Goal: Task Accomplishment & Management: Manage account settings

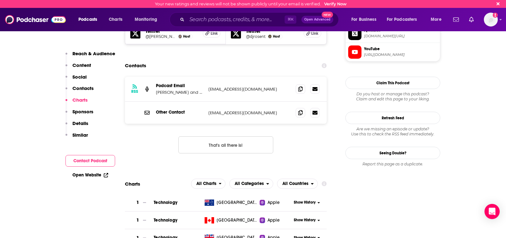
scroll to position [607, 0]
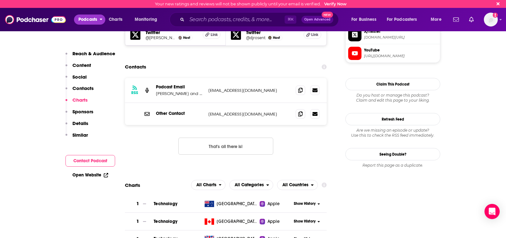
click at [92, 22] on span "Podcasts" at bounding box center [87, 19] width 19 height 9
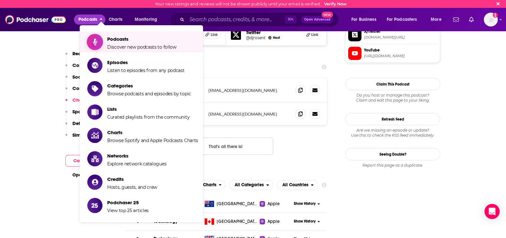
click at [126, 42] on span "Podcasts Discover new podcasts to follow" at bounding box center [141, 42] width 69 height 16
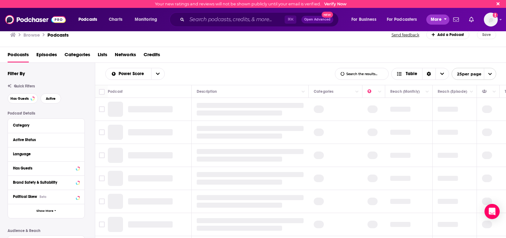
click at [436, 20] on span "More" at bounding box center [436, 19] width 11 height 9
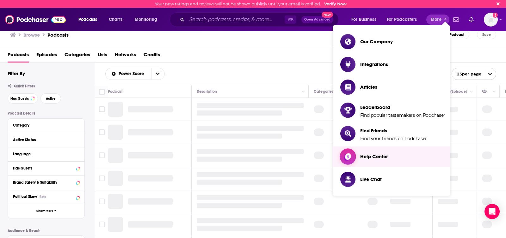
click at [260, 43] on div "Browse Podcasts Send feedback Add a Podcast Save" at bounding box center [253, 35] width 506 height 24
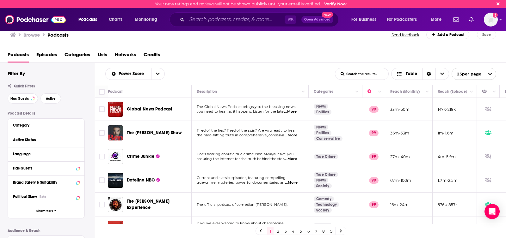
click at [105, 54] on span "Lists" at bounding box center [102, 56] width 9 height 13
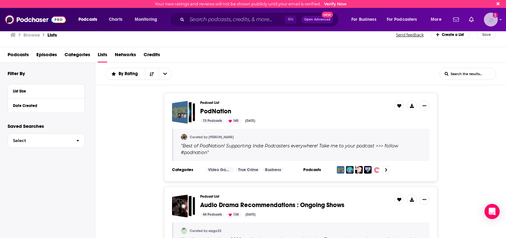
click at [496, 19] on img "Logged in as DanHaggerty" at bounding box center [491, 20] width 14 height 14
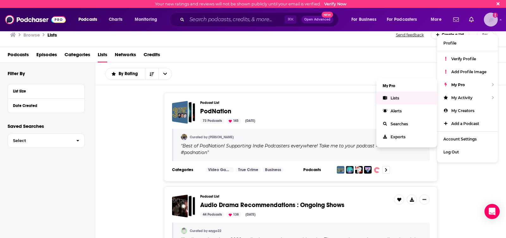
click at [393, 97] on span "Lists" at bounding box center [395, 98] width 9 height 5
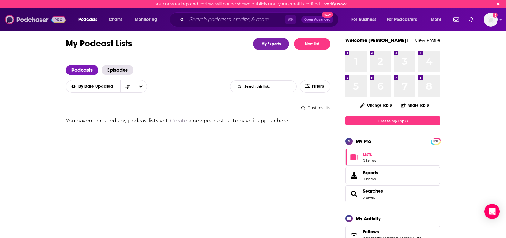
click at [15, 20] on img at bounding box center [35, 20] width 61 height 12
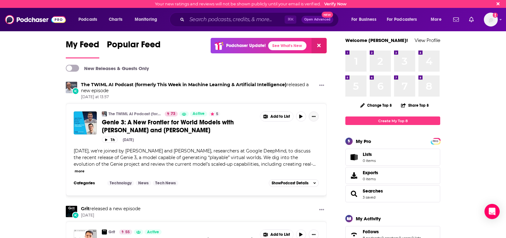
click at [315, 117] on icon "Show More Button" at bounding box center [314, 116] width 4 height 1
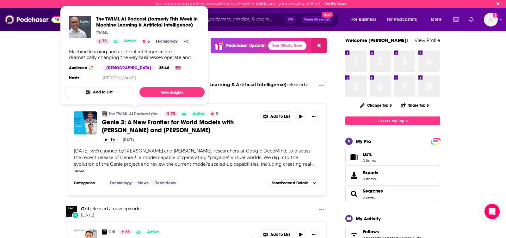
click at [108, 95] on button "Add to List" at bounding box center [99, 92] width 71 height 10
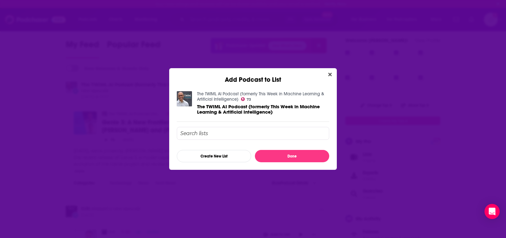
click at [232, 131] on input "Add Podcast To List" at bounding box center [253, 133] width 152 height 13
click at [213, 157] on button "Create New List" at bounding box center [214, 156] width 74 height 12
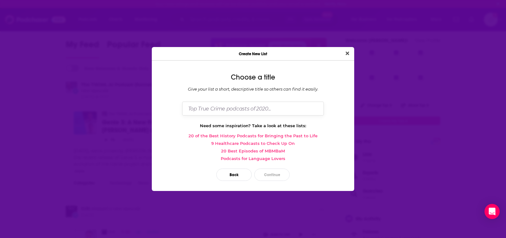
click at [212, 108] on input "Dialog" at bounding box center [253, 109] width 142 height 14
type input "AI"
click at [234, 177] on button "Back" at bounding box center [233, 175] width 35 height 12
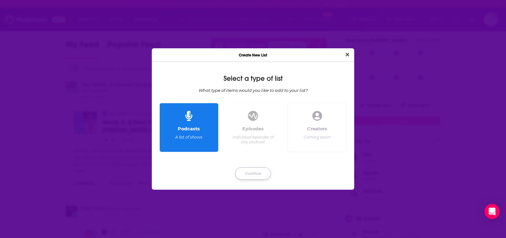
click at [251, 172] on button "Continue" at bounding box center [252, 174] width 35 height 12
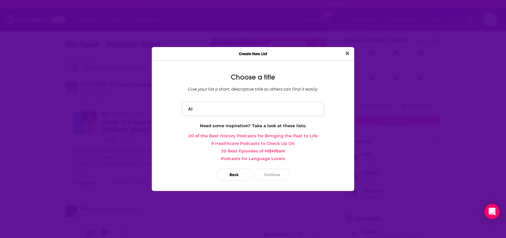
click at [218, 109] on input "AI" at bounding box center [253, 109] width 142 height 14
type input "AI Targets"
click at [283, 177] on button "Continue" at bounding box center [271, 175] width 35 height 12
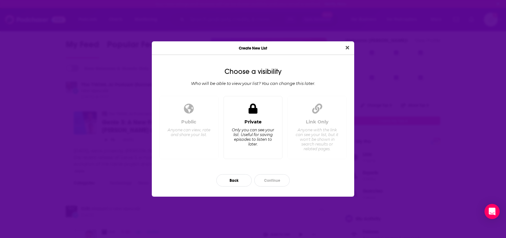
click at [267, 146] on div "Only you can see your list. Useful for saving episodes to listen to later." at bounding box center [252, 137] width 43 height 19
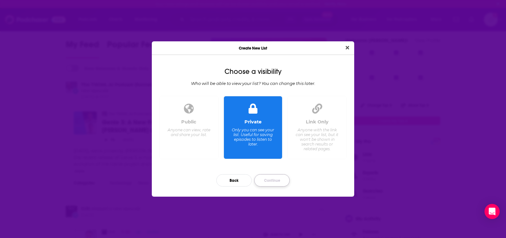
click at [276, 182] on button "Continue" at bounding box center [271, 181] width 35 height 12
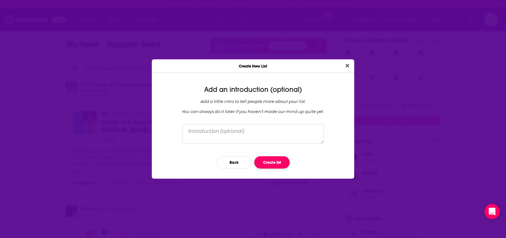
click at [275, 163] on button "Create list" at bounding box center [271, 163] width 35 height 12
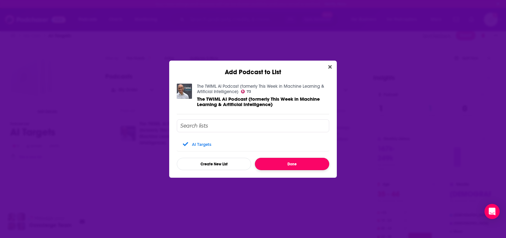
click at [283, 163] on button "Done" at bounding box center [292, 164] width 74 height 12
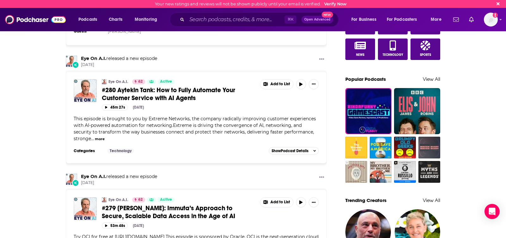
scroll to position [390, 0]
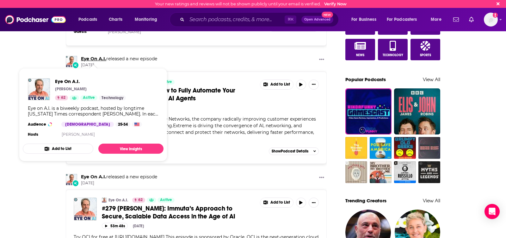
click at [95, 58] on link "Eye On A.I." at bounding box center [93, 59] width 25 height 6
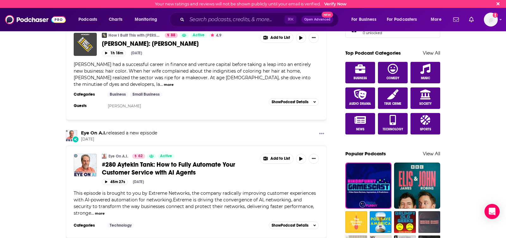
scroll to position [324, 0]
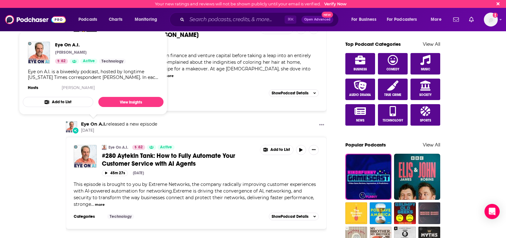
click at [62, 99] on button "Add to List" at bounding box center [58, 102] width 71 height 10
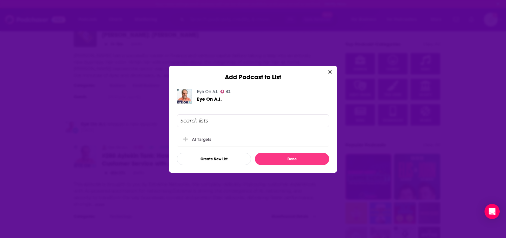
click at [209, 121] on input "Add Podcast To List" at bounding box center [253, 120] width 152 height 13
click at [198, 140] on div "AI Targets" at bounding box center [203, 139] width 23 height 5
click at [293, 162] on button "Done" at bounding box center [292, 159] width 74 height 12
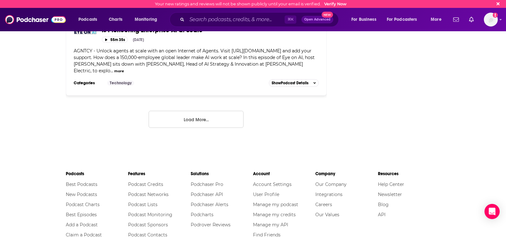
click at [215, 111] on button "Load More..." at bounding box center [196, 119] width 95 height 17
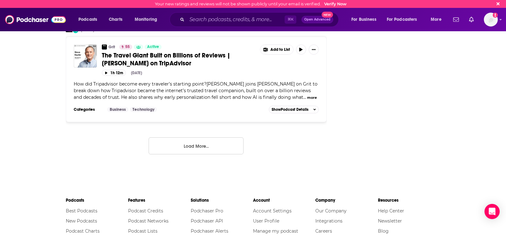
click at [204, 138] on button "Load More..." at bounding box center [196, 146] width 95 height 17
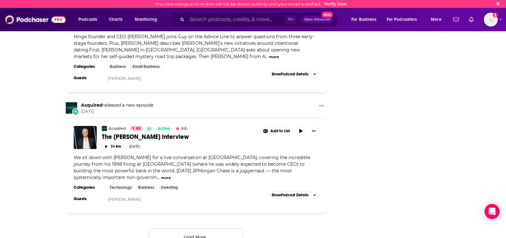
scroll to position [3490, 0]
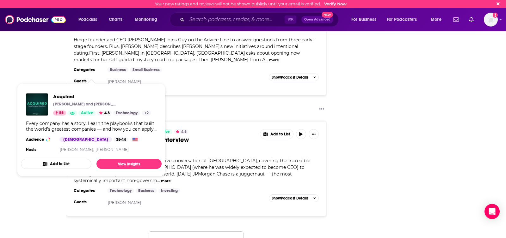
click at [71, 164] on button "Add to List" at bounding box center [56, 164] width 71 height 10
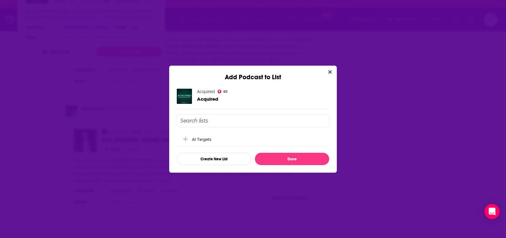
scroll to position [0, 0]
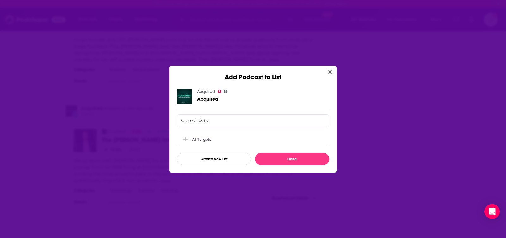
click at [196, 120] on input "Add Podcast To List" at bounding box center [253, 120] width 152 height 13
type input "Top 20 Targets"
click at [227, 159] on button "Create New List" at bounding box center [214, 159] width 74 height 12
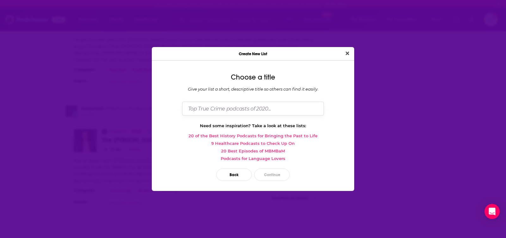
click at [241, 111] on input "Dialog" at bounding box center [253, 109] width 142 height 14
type input "Top 20 Targets"
click at [273, 176] on button "Continue" at bounding box center [271, 175] width 35 height 12
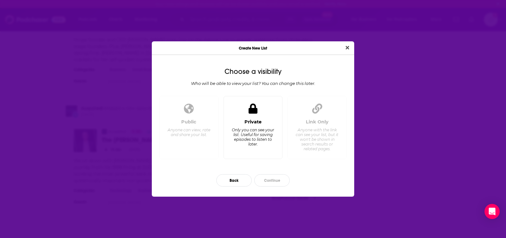
click at [252, 127] on div "Private Only you can see your list. Useful for saving episodes to listen to lat…" at bounding box center [253, 136] width 48 height 35
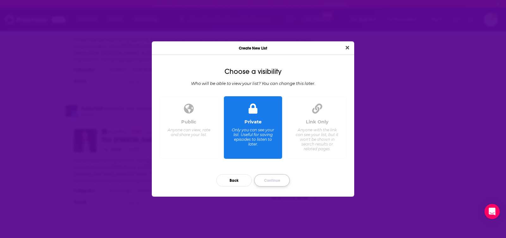
click at [271, 181] on button "Continue" at bounding box center [271, 181] width 35 height 12
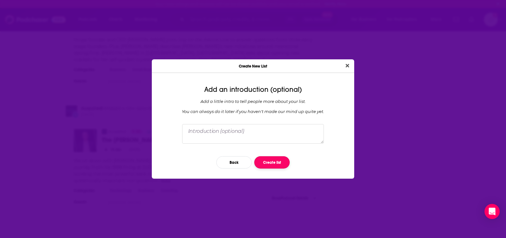
click at [269, 164] on button "Create list" at bounding box center [271, 163] width 35 height 12
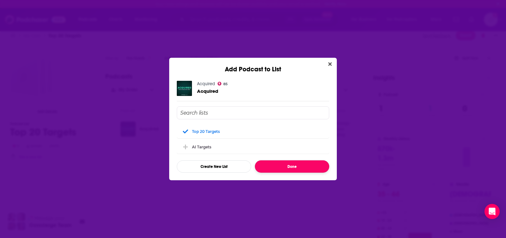
click at [292, 165] on button "Done" at bounding box center [292, 167] width 74 height 12
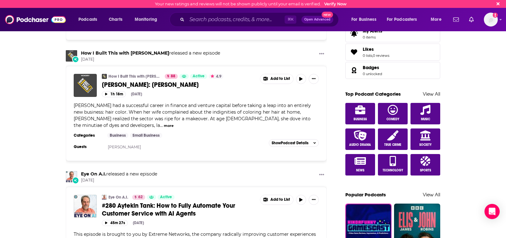
scroll to position [267, 0]
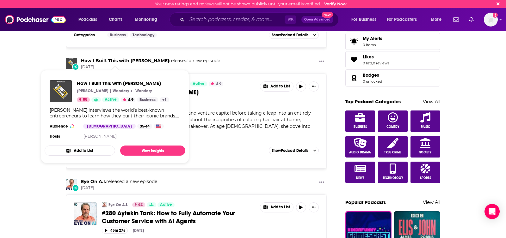
click at [69, 151] on icon "Show Podcast Details" at bounding box center [68, 151] width 4 height 4
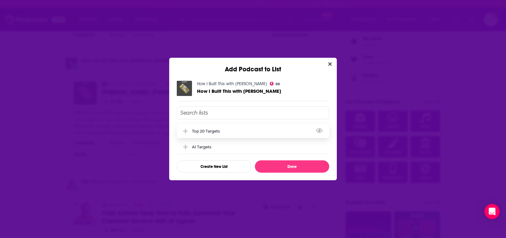
click at [218, 132] on div "Top 20 Targets" at bounding box center [208, 131] width 32 height 5
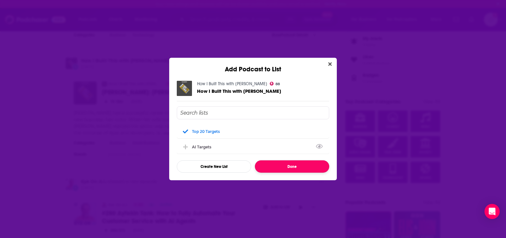
click at [279, 168] on button "Done" at bounding box center [292, 167] width 74 height 12
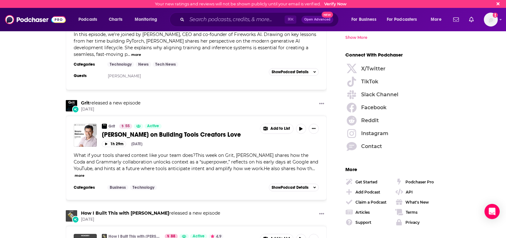
scroll to position [862, 0]
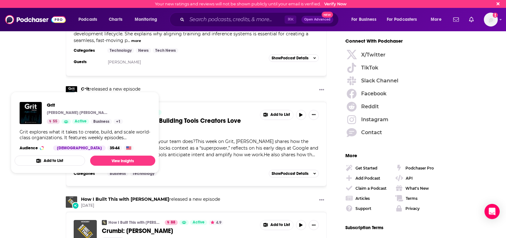
click at [50, 162] on button "Add to List" at bounding box center [50, 161] width 71 height 10
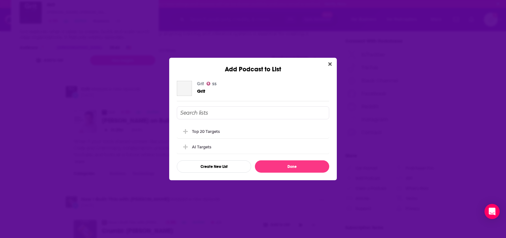
scroll to position [0, 0]
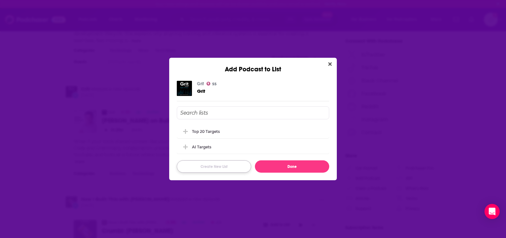
click at [195, 167] on button "Create New List" at bounding box center [214, 167] width 74 height 12
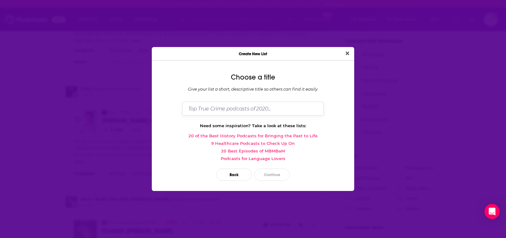
click at [228, 110] on input "Dialog" at bounding box center [253, 109] width 142 height 14
type input "Entrepreneur / Financial"
click at [275, 174] on button "Continue" at bounding box center [271, 175] width 35 height 12
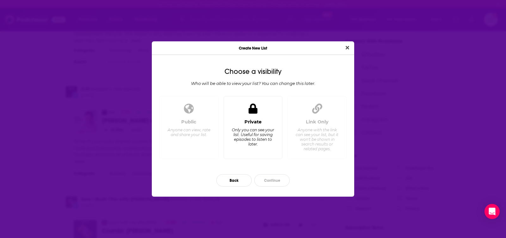
click at [235, 141] on div "Only you can see your list. Useful for saving episodes to listen to later." at bounding box center [252, 137] width 43 height 19
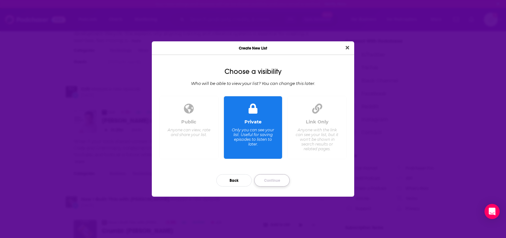
click at [269, 182] on button "Continue" at bounding box center [271, 181] width 35 height 12
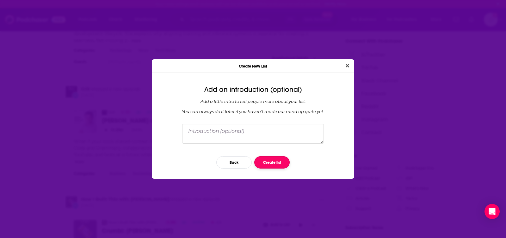
click at [281, 160] on button "Create list" at bounding box center [271, 163] width 35 height 12
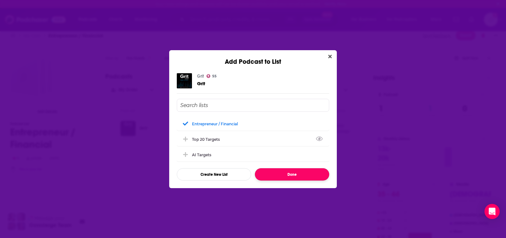
click at [293, 178] on button "Done" at bounding box center [292, 175] width 74 height 12
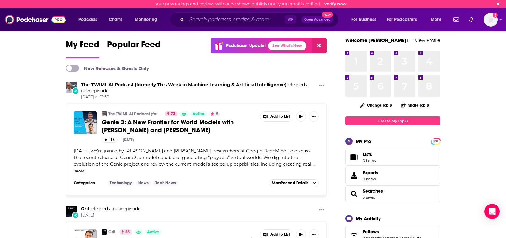
click at [317, 19] on span "Open Advanced" at bounding box center [317, 19] width 26 height 3
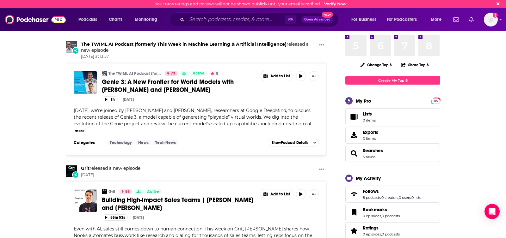
scroll to position [118, 0]
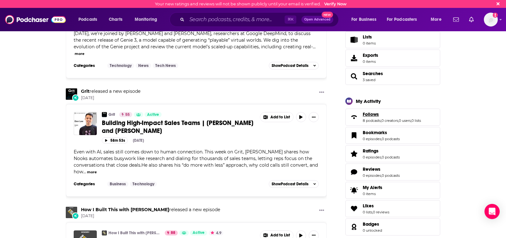
click at [396, 117] on link "Follows" at bounding box center [392, 115] width 58 height 6
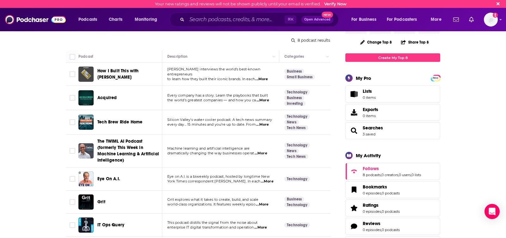
scroll to position [79, 0]
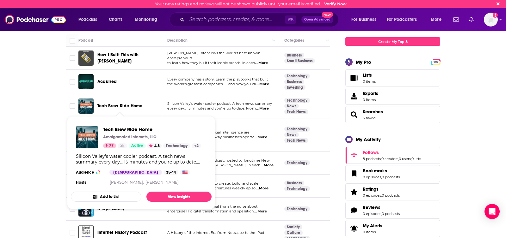
click at [103, 198] on button "Add to List" at bounding box center [106, 197] width 71 height 10
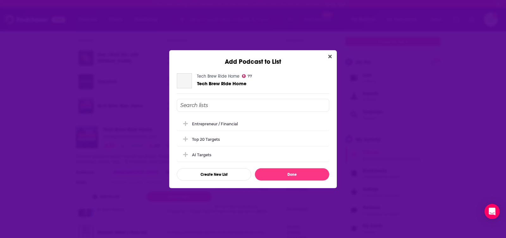
scroll to position [0, 0]
click at [208, 141] on div "Top 20 Targets" at bounding box center [208, 139] width 32 height 5
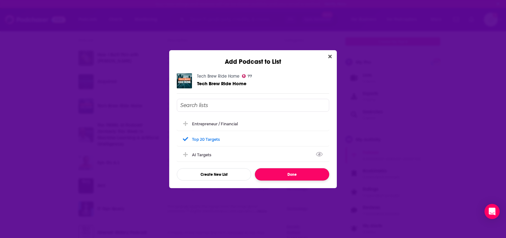
click at [291, 176] on button "Done" at bounding box center [292, 175] width 74 height 12
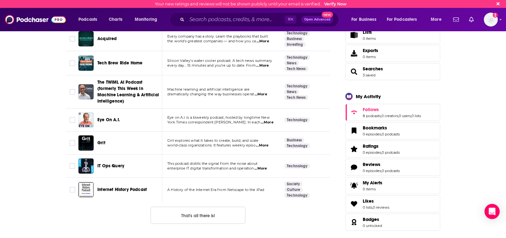
scroll to position [132, 0]
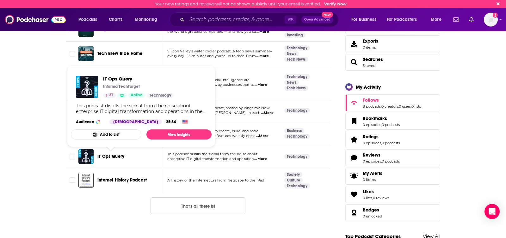
click at [114, 135] on button "Add to List" at bounding box center [106, 135] width 71 height 10
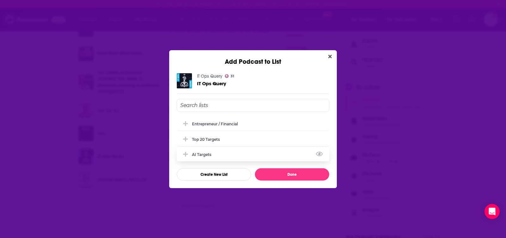
click at [217, 154] on div "AI Targets" at bounding box center [253, 155] width 152 height 14
click at [281, 174] on button "Done" at bounding box center [292, 175] width 74 height 12
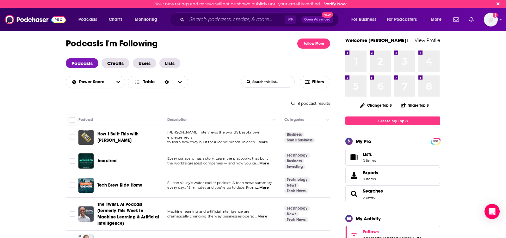
scroll to position [132, 0]
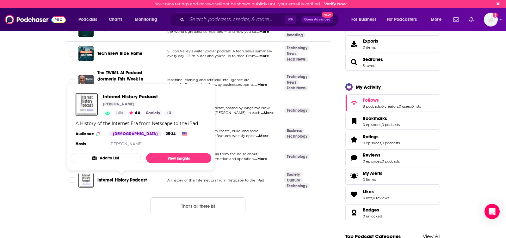
click at [114, 158] on button "Add to List" at bounding box center [106, 158] width 71 height 10
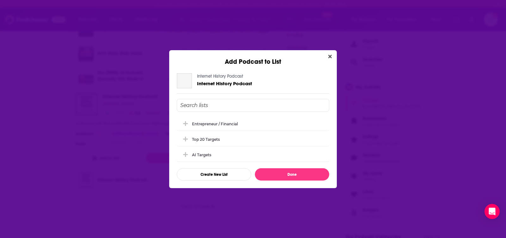
scroll to position [0, 0]
click at [212, 121] on div "Entrepreneur / Financial" at bounding box center [217, 123] width 50 height 5
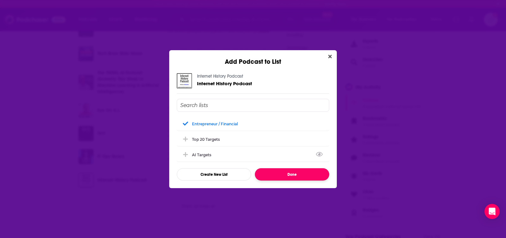
click at [275, 172] on button "Done" at bounding box center [292, 175] width 74 height 12
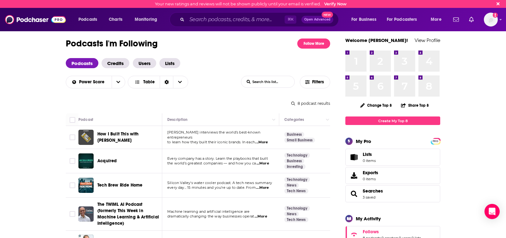
click at [107, 161] on span "Acquired" at bounding box center [106, 160] width 19 height 5
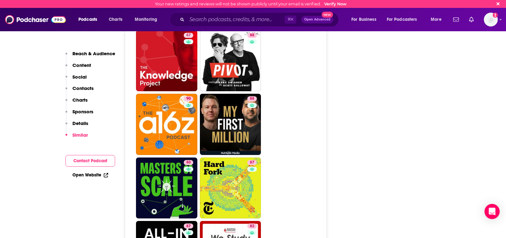
scroll to position [1380, 0]
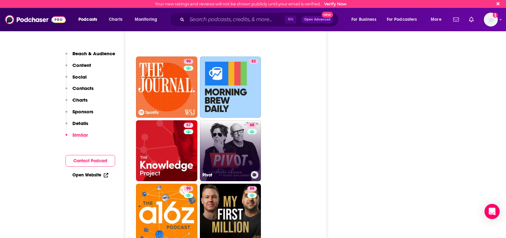
click at [230, 121] on link "88 Pivot" at bounding box center [230, 151] width 61 height 61
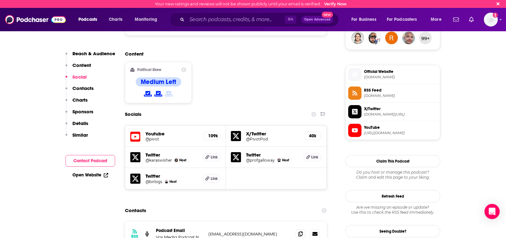
scroll to position [506, 0]
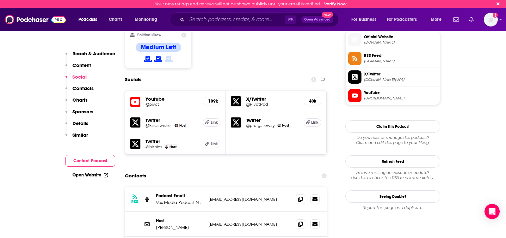
click at [75, 100] on p "Charts" at bounding box center [79, 100] width 15 height 6
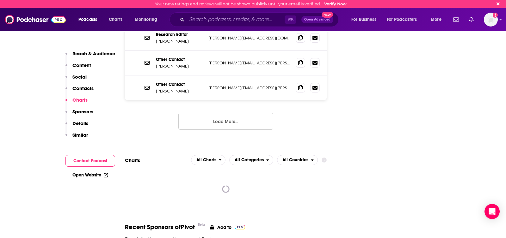
scroll to position [746, 0]
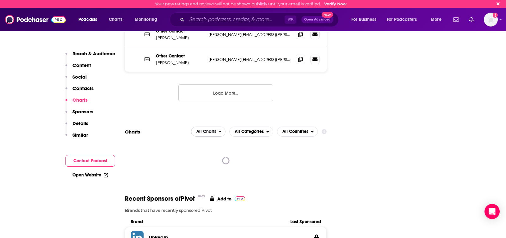
click at [205, 130] on span "All Charts" at bounding box center [206, 132] width 20 height 4
click at [204, 157] on span "Spotify Charts" at bounding box center [208, 159] width 27 height 4
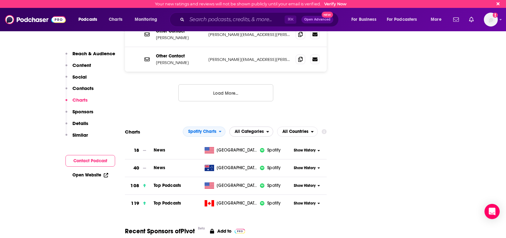
click at [256, 130] on span "All Categories" at bounding box center [249, 132] width 29 height 4
click at [255, 149] on span "Top Podcasts" at bounding box center [251, 151] width 36 height 4
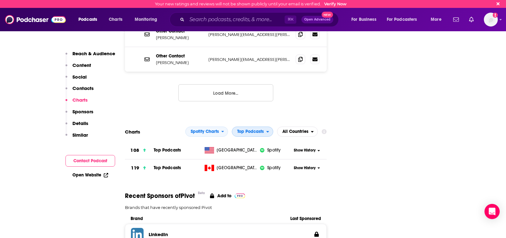
click at [250, 130] on span "Top Podcasts" at bounding box center [250, 132] width 27 height 4
click at [249, 155] on div "News" at bounding box center [252, 159] width 36 height 8
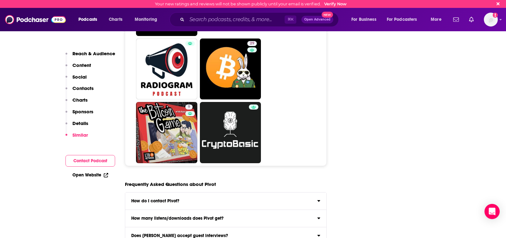
scroll to position [3295, 0]
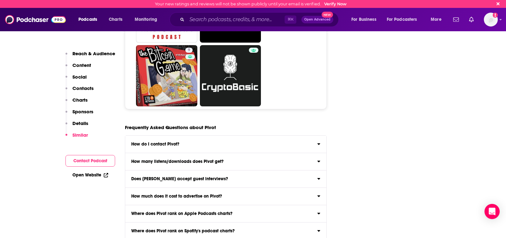
drag, startPoint x: 224, startPoint y: 140, endPoint x: 219, endPoint y: 140, distance: 5.4
click at [224, 171] on label "Does [PERSON_NAME] accept guest interviews? Yes" at bounding box center [225, 179] width 201 height 17
click at [0, 0] on input "Does [PERSON_NAME] accept guest interviews? Yes" at bounding box center [0, 0] width 0 height 0
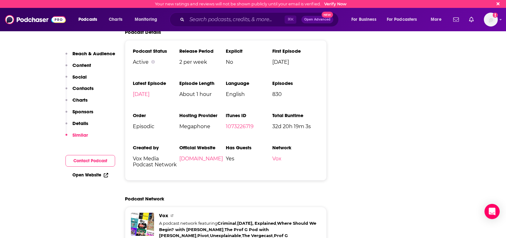
scroll to position [992, 0]
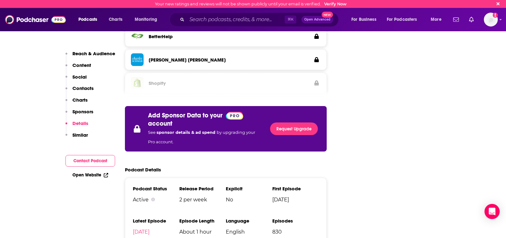
type input "[URL][DOMAIN_NAME]"
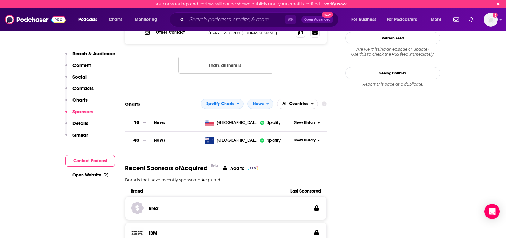
scroll to position [675, 0]
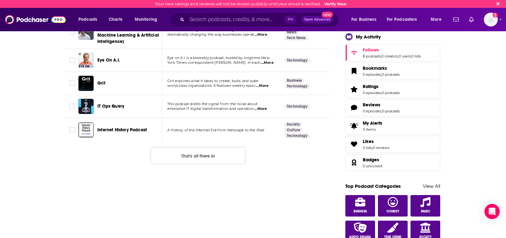
scroll to position [76, 0]
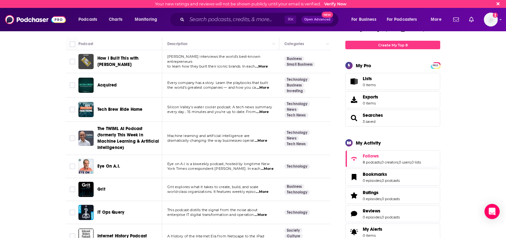
click at [113, 109] on span "Tech Brew Ride Home" at bounding box center [119, 109] width 45 height 5
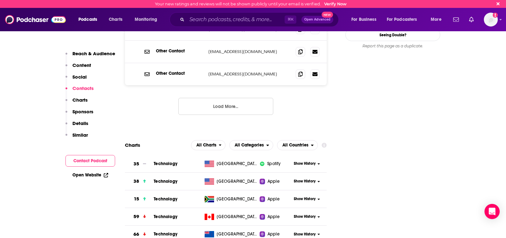
scroll to position [740, 0]
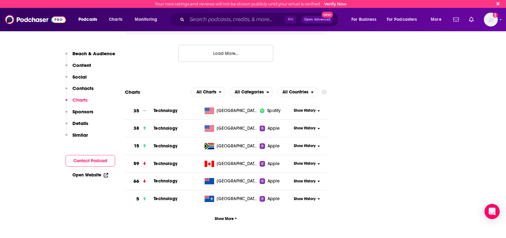
click at [161, 108] on span "Technology" at bounding box center [166, 110] width 24 height 5
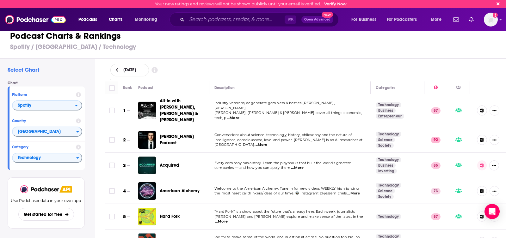
click at [239, 116] on span "...More" at bounding box center [233, 118] width 13 height 5
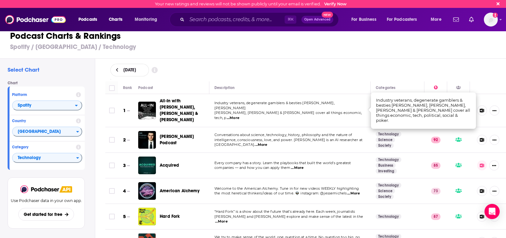
click at [337, 81] on div "[DATE]" at bounding box center [305, 70] width 411 height 23
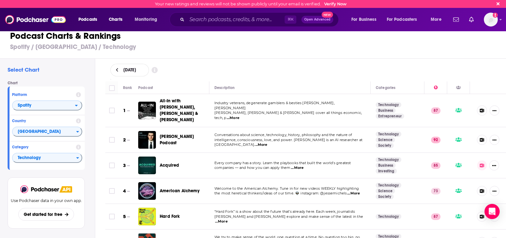
click at [267, 143] on span "...More" at bounding box center [261, 145] width 13 height 5
click at [182, 134] on span "[PERSON_NAME] Podcast" at bounding box center [177, 140] width 34 height 12
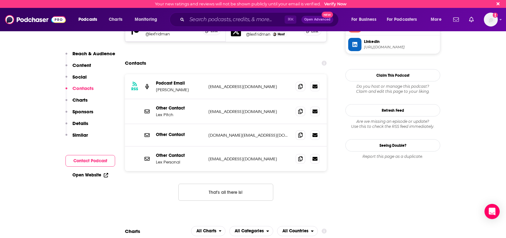
scroll to position [626, 0]
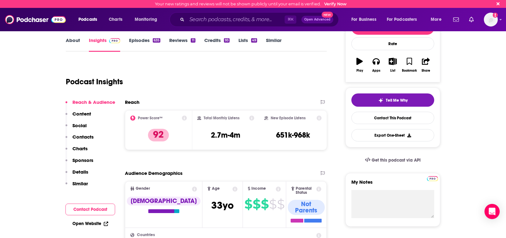
click at [77, 150] on p "Charts" at bounding box center [79, 149] width 15 height 6
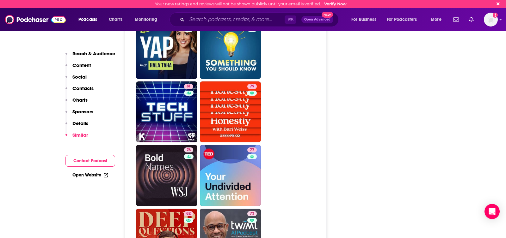
scroll to position [1855, 0]
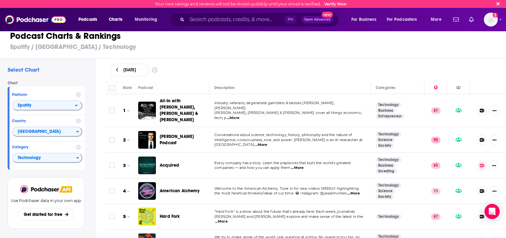
click at [300, 166] on span "...More" at bounding box center [297, 168] width 13 height 5
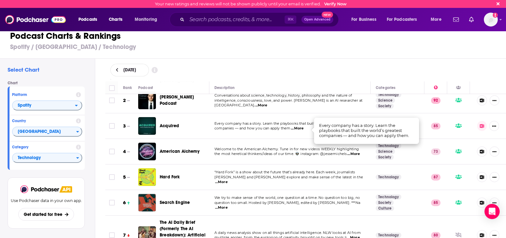
scroll to position [40, 0]
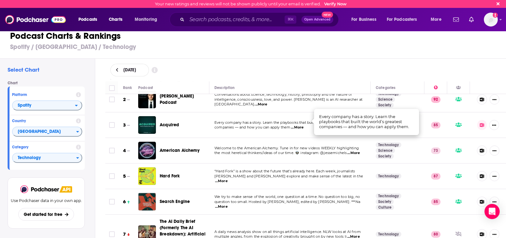
click at [228, 205] on span "...More" at bounding box center [221, 207] width 13 height 5
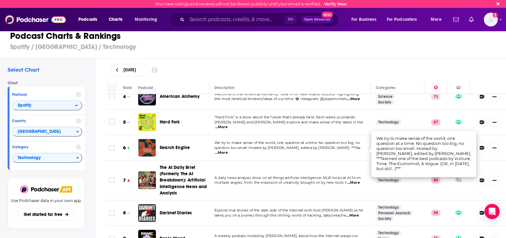
scroll to position [114, 0]
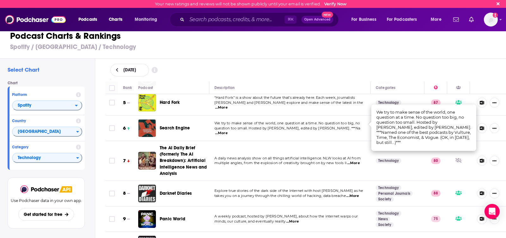
click at [348, 161] on span "...More" at bounding box center [353, 163] width 13 height 5
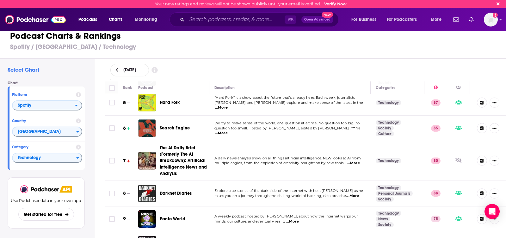
click at [349, 60] on div "[DATE]" at bounding box center [305, 70] width 411 height 23
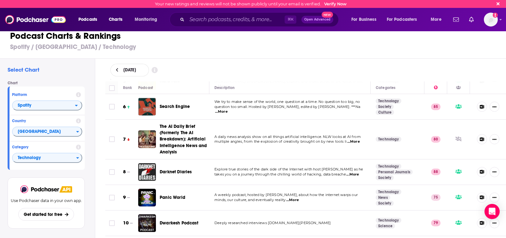
scroll to position [151, 0]
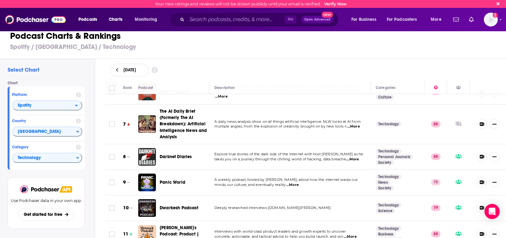
click at [356, 157] on span "...More" at bounding box center [352, 159] width 13 height 5
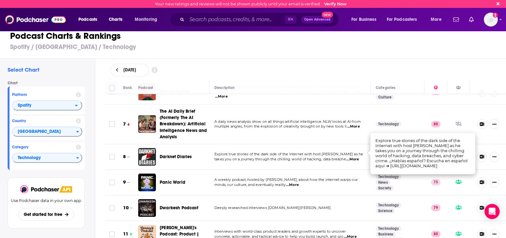
click at [319, 152] on span "Explore true stories of the dark side of the Internet with host [PERSON_NAME] a…" at bounding box center [288, 154] width 149 height 4
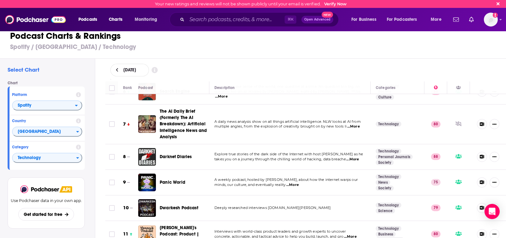
click at [479, 152] on button at bounding box center [482, 157] width 10 height 10
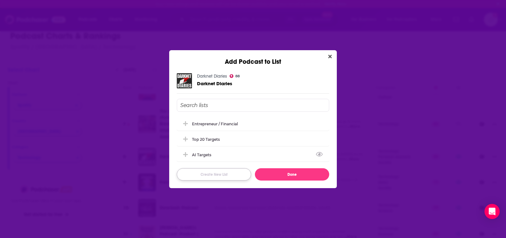
click at [203, 175] on button "Create New List" at bounding box center [214, 175] width 74 height 12
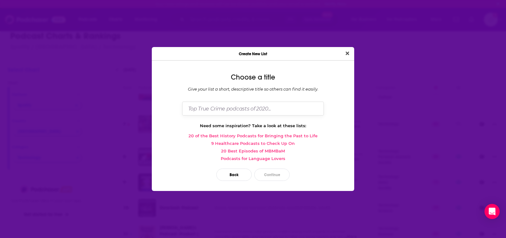
click at [237, 109] on input "Dialog" at bounding box center [253, 109] width 142 height 14
type input "S"
type input "Cybersecurity Targets"
click at [273, 178] on button "Continue" at bounding box center [271, 175] width 35 height 12
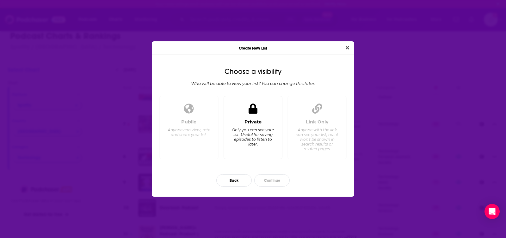
click at [258, 129] on div "Only you can see your list. Useful for saving episodes to listen to later." at bounding box center [252, 137] width 43 height 19
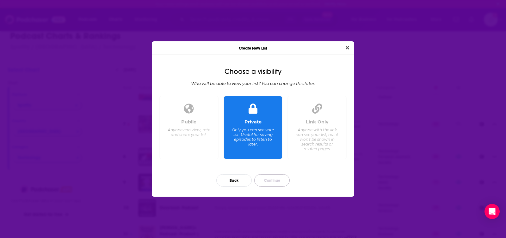
click at [271, 182] on button "Continue" at bounding box center [271, 181] width 35 height 12
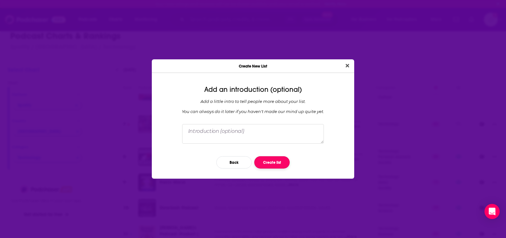
click at [268, 159] on button "Create list" at bounding box center [271, 163] width 35 height 12
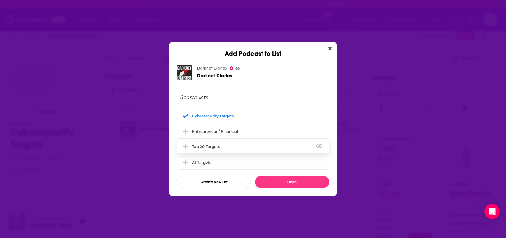
click at [213, 145] on div "Top 20 Targets" at bounding box center [208, 147] width 32 height 5
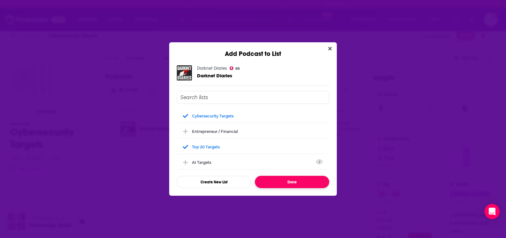
click at [284, 183] on button "Done" at bounding box center [292, 182] width 74 height 12
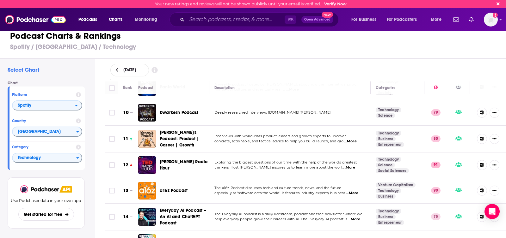
scroll to position [249, 0]
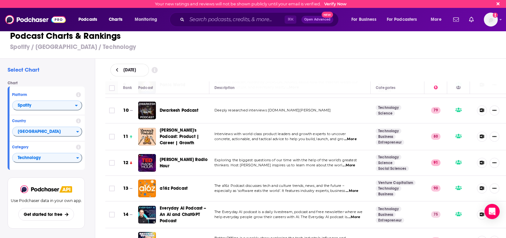
click at [352, 163] on span "...More" at bounding box center [349, 165] width 13 height 5
click at [326, 158] on span "Exploring the biggest questions of our time with the help of the world's greate…" at bounding box center [285, 160] width 142 height 4
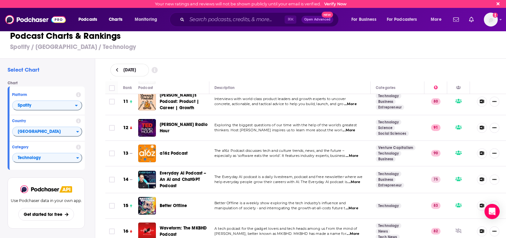
scroll to position [284, 0]
click at [357, 153] on span "...More" at bounding box center [352, 155] width 13 height 5
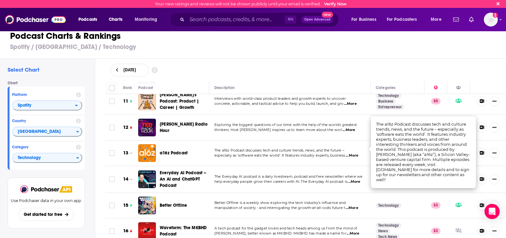
click at [333, 152] on td "The a16z Podcast discusses tech and culture trends, news, and the future – espe…" at bounding box center [289, 154] width 161 height 26
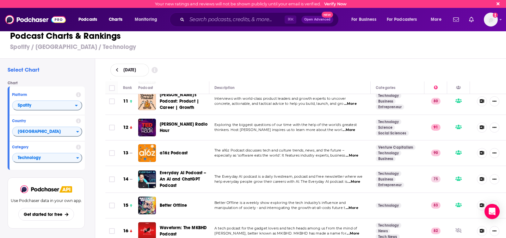
click at [479, 148] on button at bounding box center [482, 153] width 10 height 10
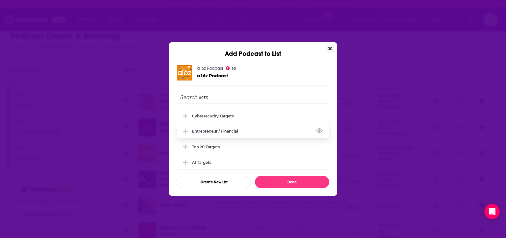
click at [251, 130] on div "Entrepreneur / Financial" at bounding box center [253, 131] width 152 height 14
drag, startPoint x: 233, startPoint y: 145, endPoint x: 241, endPoint y: 153, distance: 11.0
click at [233, 145] on div "Top 20 Targets" at bounding box center [253, 147] width 152 height 14
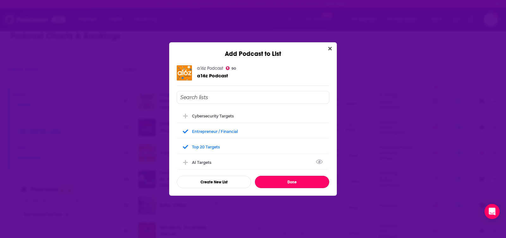
click at [281, 182] on button "Done" at bounding box center [292, 182] width 74 height 12
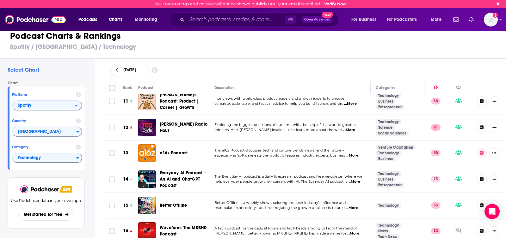
scroll to position [296, 0]
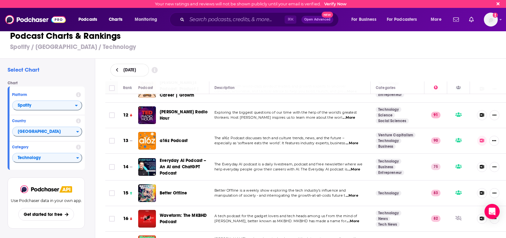
click at [272, 162] on span "The Everyday AI podcast is a daily livestream, podcast and free newsletter wher…" at bounding box center [288, 164] width 148 height 4
click at [356, 167] on span "...More" at bounding box center [354, 169] width 13 height 5
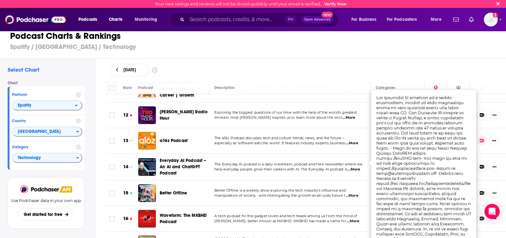
click at [324, 169] on td "The Everyday AI podcast is a daily livestream, podcast and free newsletter wher…" at bounding box center [289, 167] width 161 height 27
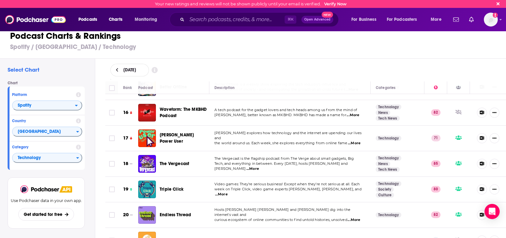
scroll to position [406, 0]
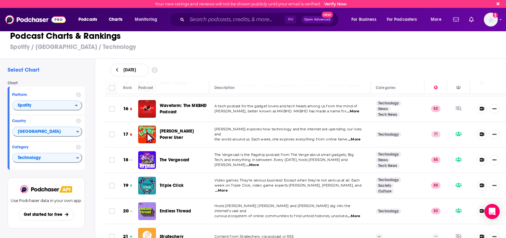
click at [259, 163] on span "...More" at bounding box center [252, 165] width 13 height 5
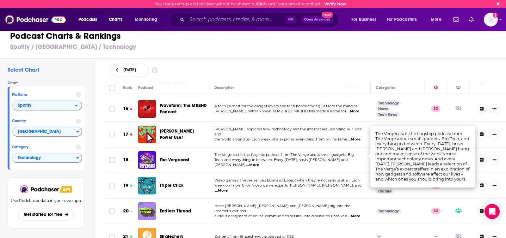
click at [338, 158] on span "Tech, and everything in between. Every [DATE], hosts [PERSON_NAME] and [PERSON_…" at bounding box center [280, 162] width 133 height 9
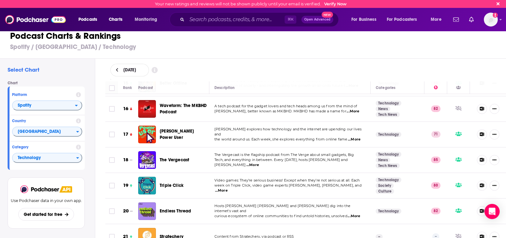
click at [259, 163] on span "...More" at bounding box center [252, 165] width 13 height 5
click at [300, 162] on td "The Vergecast is the flagship podcast from The Verge about small gadgets, Big T…" at bounding box center [289, 161] width 161 height 26
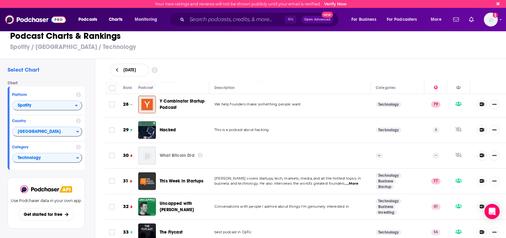
scroll to position [731, 0]
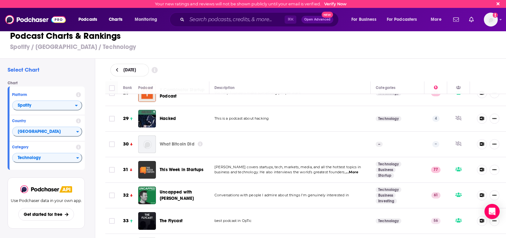
click at [351, 170] on span "...More" at bounding box center [352, 172] width 13 height 5
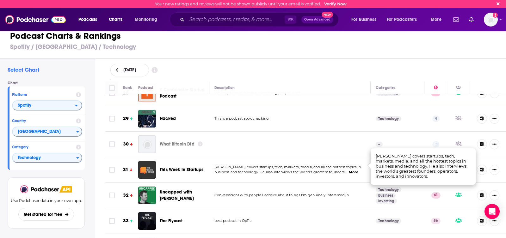
click at [314, 165] on span "[PERSON_NAME] covers startups, tech, markets, media, and all the hottest topics…" at bounding box center [287, 167] width 146 height 4
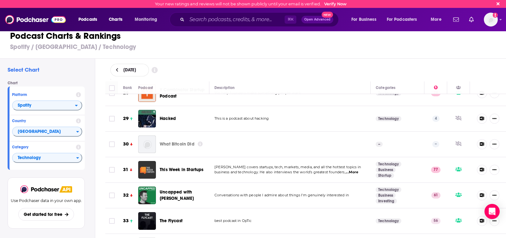
click at [483, 168] on icon at bounding box center [482, 170] width 4 height 4
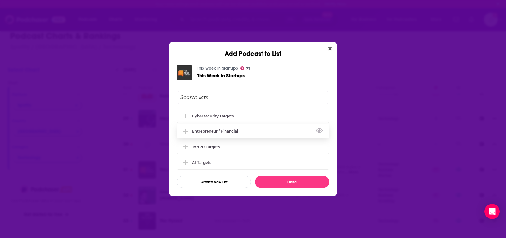
click at [249, 130] on div "Entrepreneur / Financial" at bounding box center [253, 131] width 152 height 14
click at [225, 145] on div "Top 20 Targets" at bounding box center [253, 147] width 152 height 14
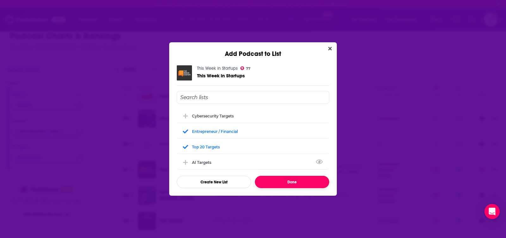
click at [281, 182] on button "Done" at bounding box center [292, 182] width 74 height 12
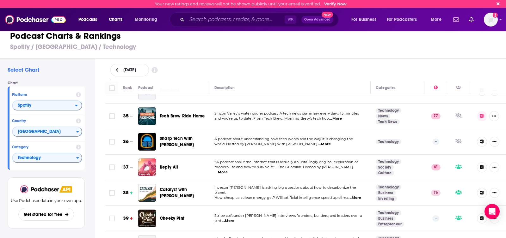
scroll to position [897, 0]
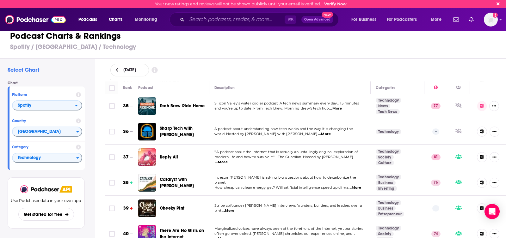
click at [228, 160] on span "...More" at bounding box center [221, 162] width 13 height 5
click at [318, 155] on span "modern life and how to survive it." - The Guardian. Hosted by [PERSON_NAME]" at bounding box center [283, 157] width 139 height 4
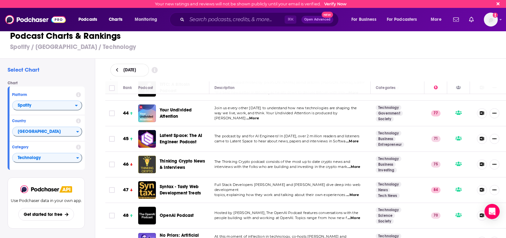
scroll to position [1122, 0]
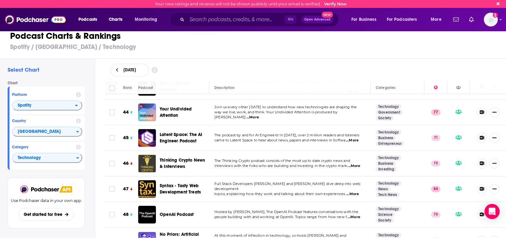
click at [356, 138] on span "...More" at bounding box center [352, 140] width 13 height 5
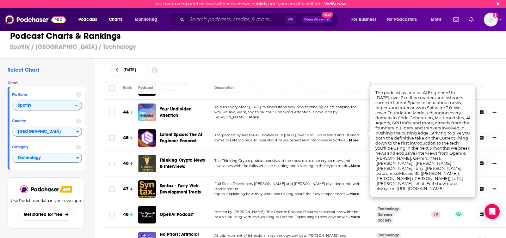
click at [322, 138] on span "came to Latent Space to hear about news, papers and interviews in Softwa" at bounding box center [279, 140] width 131 height 4
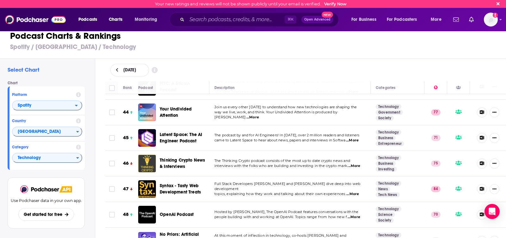
click at [482, 136] on icon at bounding box center [482, 138] width 4 height 4
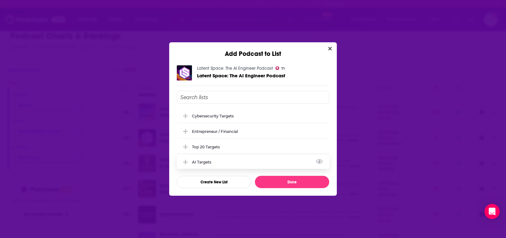
click at [208, 161] on div "AI Targets" at bounding box center [203, 162] width 23 height 5
click at [211, 145] on div "Top 20 Targets" at bounding box center [206, 147] width 28 height 5
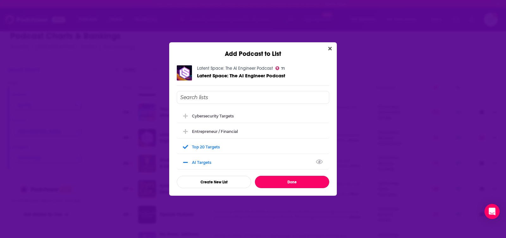
click at [275, 183] on button "Done" at bounding box center [292, 182] width 74 height 12
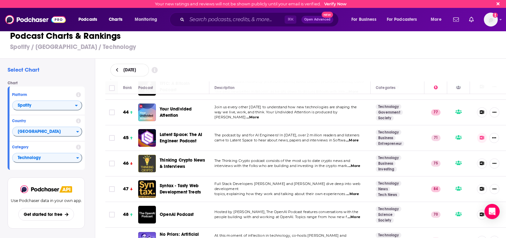
scroll to position [1156, 0]
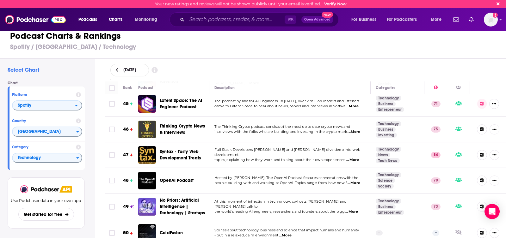
click at [355, 181] on span "...More" at bounding box center [354, 183] width 13 height 5
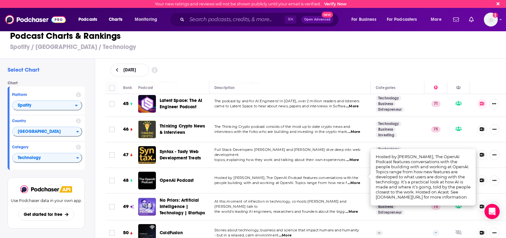
click at [340, 181] on span "people building with and working at OpenAI. Topics range from how new f" at bounding box center [280, 183] width 133 height 4
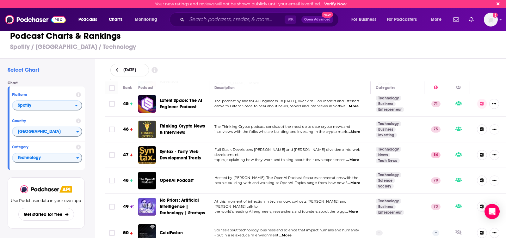
click at [356, 210] on span "...More" at bounding box center [351, 212] width 13 height 5
click at [324, 195] on td "At this moment of inflection in technology, co-hosts [PERSON_NAME] and [PERSON_…" at bounding box center [289, 207] width 161 height 27
click at [478, 202] on button at bounding box center [482, 207] width 10 height 10
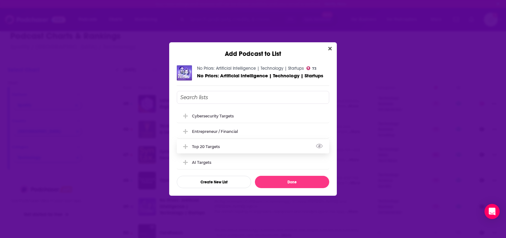
click at [213, 149] on div "Top 20 Targets" at bounding box center [253, 147] width 152 height 14
click at [207, 131] on div "Entrepreneur / Financial" at bounding box center [217, 131] width 50 height 5
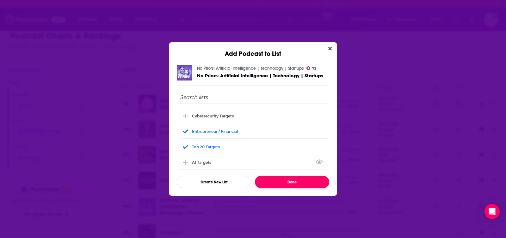
click at [272, 180] on button "Done" at bounding box center [292, 182] width 74 height 12
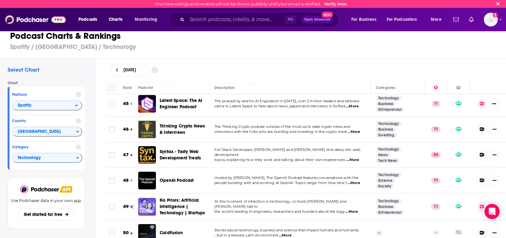
click at [285, 233] on span "...More" at bounding box center [285, 235] width 13 height 5
click at [263, 221] on td "Stories about technology, business and science that impact humans and humanity …" at bounding box center [289, 233] width 161 height 25
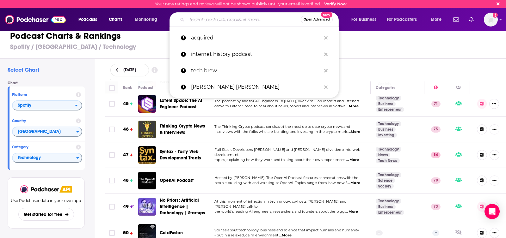
click at [201, 22] on input "Search podcasts, credits, & more..." at bounding box center [244, 20] width 114 height 10
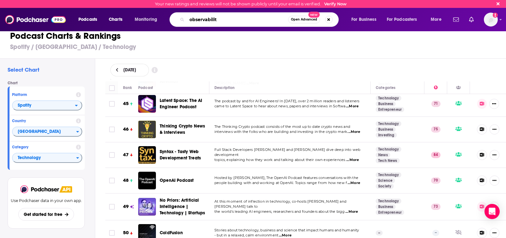
type input "observability"
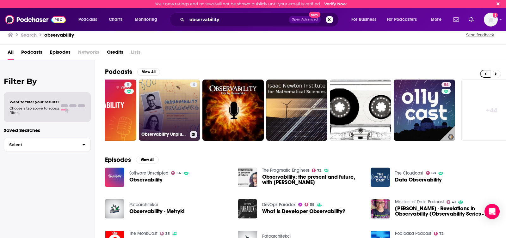
scroll to position [0, 180]
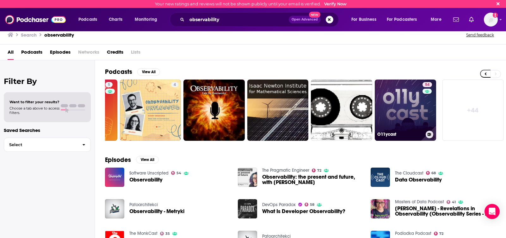
click at [411, 103] on link "54 O11ycast" at bounding box center [405, 110] width 61 height 61
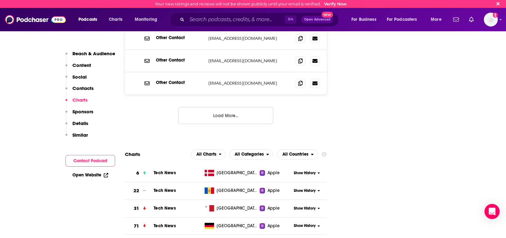
scroll to position [715, 0]
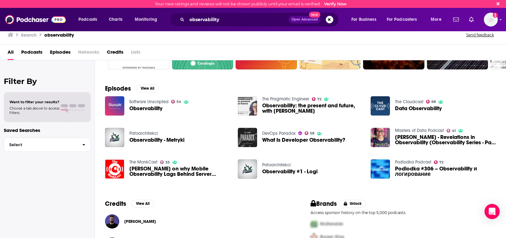
scroll to position [38, 0]
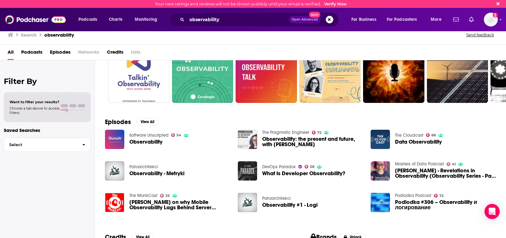
click at [399, 142] on span "Data Observability" at bounding box center [418, 141] width 47 height 5
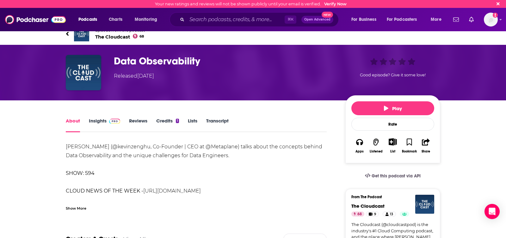
click at [107, 38] on span "The Cloudcast 68" at bounding box center [120, 37] width 50 height 6
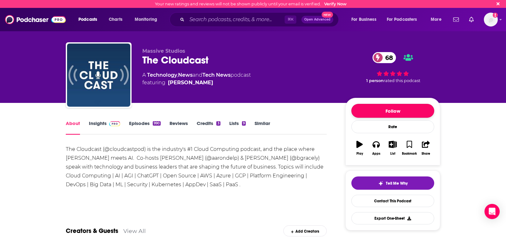
click at [401, 112] on button "Follow" at bounding box center [392, 111] width 83 height 14
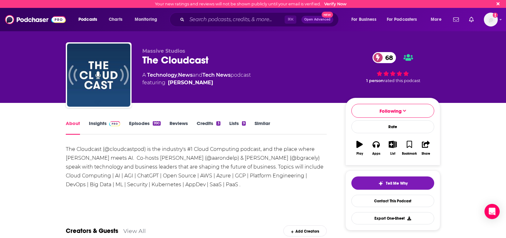
click at [168, 59] on div "The Cloudcast 68" at bounding box center [238, 60] width 193 height 12
click at [384, 185] on div "Tell Me Why" at bounding box center [392, 183] width 29 height 5
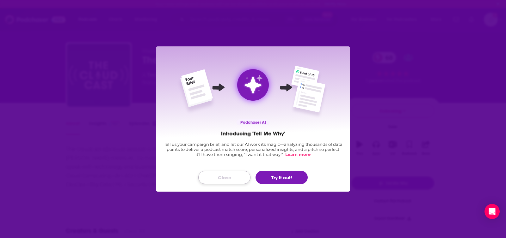
click at [223, 182] on button "Close" at bounding box center [224, 177] width 52 height 13
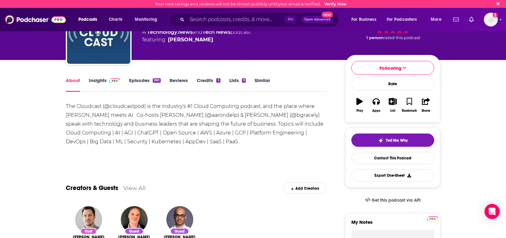
scroll to position [57, 0]
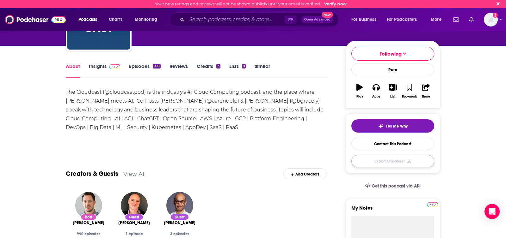
click at [379, 160] on button "Export One-Sheet" at bounding box center [392, 161] width 83 height 12
click at [390, 86] on icon "button" at bounding box center [393, 87] width 8 height 7
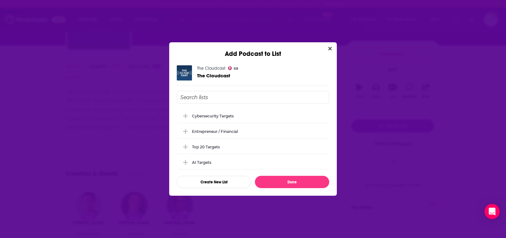
scroll to position [0, 0]
click at [222, 149] on div "Top 20 Targets" at bounding box center [208, 147] width 32 height 5
drag, startPoint x: 274, startPoint y: 183, endPoint x: 250, endPoint y: 180, distance: 24.2
click at [274, 183] on button "Done" at bounding box center [292, 182] width 74 height 12
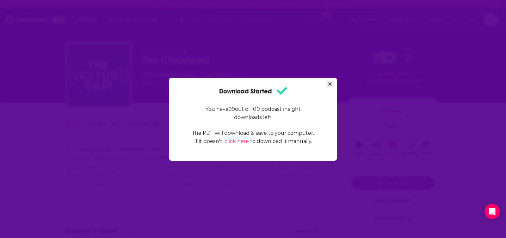
click at [331, 86] on icon "Close" at bounding box center [329, 84] width 3 height 5
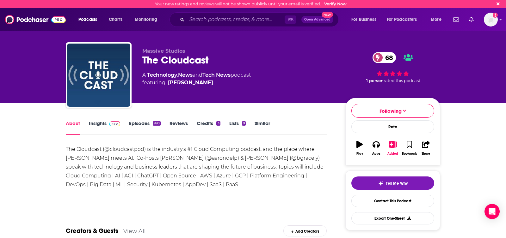
click at [99, 121] on link "Insights" at bounding box center [104, 128] width 31 height 15
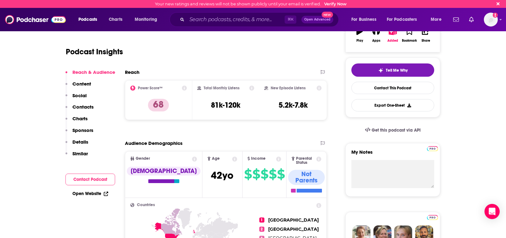
scroll to position [111, 0]
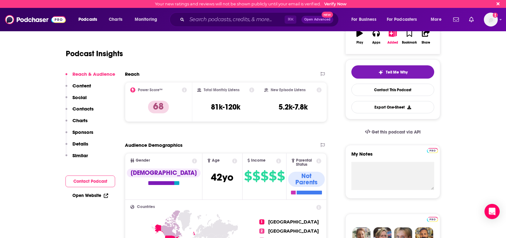
click at [79, 118] on p "Charts" at bounding box center [79, 121] width 15 height 6
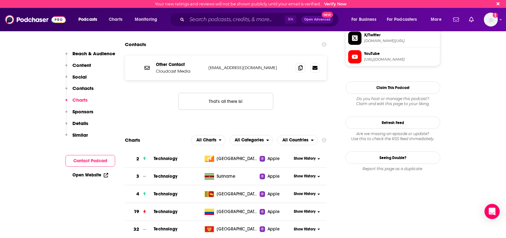
scroll to position [625, 0]
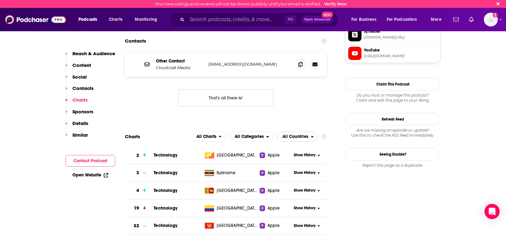
click at [300, 135] on span "All Countries" at bounding box center [295, 137] width 26 height 4
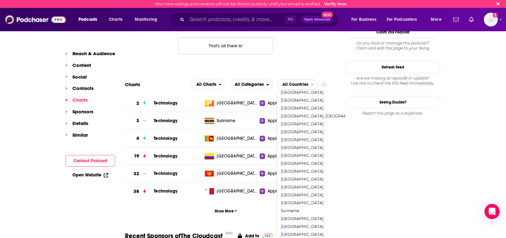
scroll to position [687, 0]
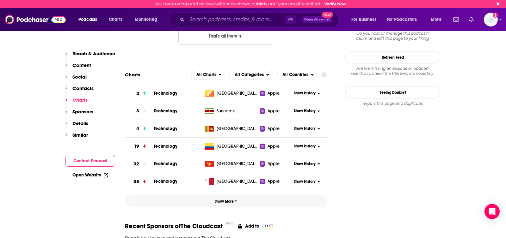
click at [219, 200] on span "Show More" at bounding box center [226, 202] width 22 height 4
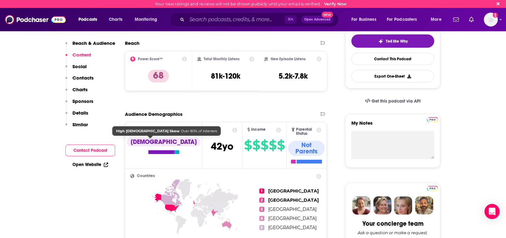
scroll to position [0, 0]
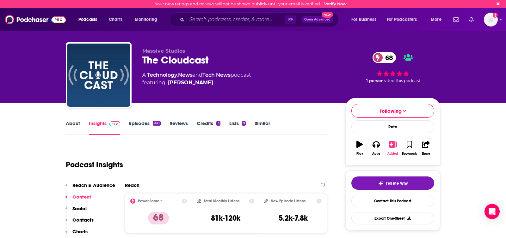
click at [391, 145] on icon "button" at bounding box center [393, 144] width 8 height 7
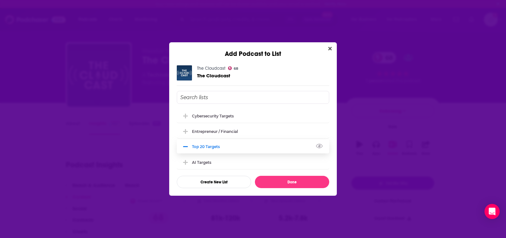
click at [207, 147] on div "Top 20 Targets" at bounding box center [208, 147] width 32 height 5
click at [196, 95] on input "Add Podcast To List" at bounding box center [253, 97] width 152 height 13
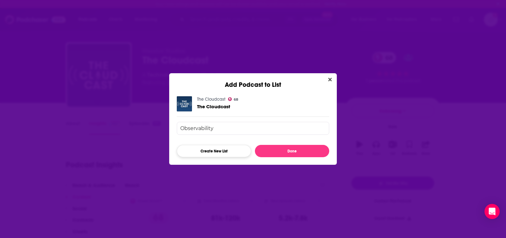
type input "Observability"
click at [213, 152] on button "Create New List" at bounding box center [214, 151] width 74 height 12
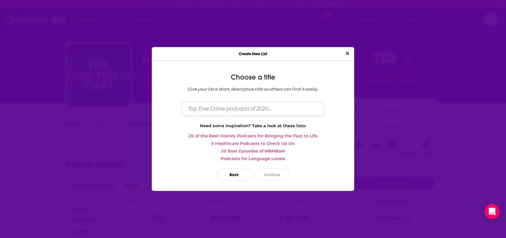
click at [219, 113] on input "Dialog" at bounding box center [253, 109] width 142 height 14
type input "Observability Targets"
click at [272, 173] on button "Continue" at bounding box center [271, 175] width 35 height 12
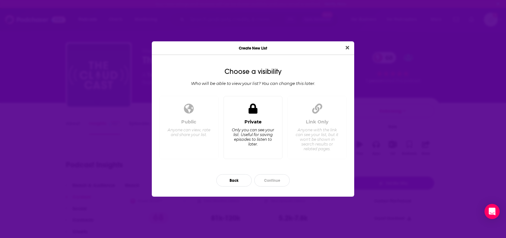
click at [258, 137] on div "Only you can see your list. Useful for saving episodes to listen to later." at bounding box center [252, 137] width 43 height 19
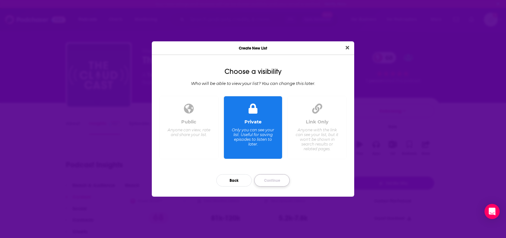
click at [277, 177] on button "Continue" at bounding box center [271, 181] width 35 height 12
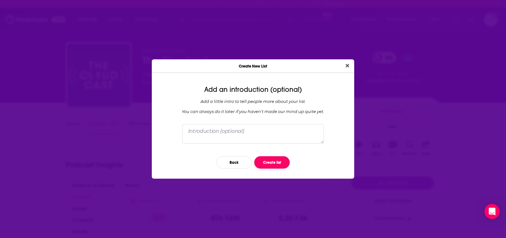
drag, startPoint x: 289, startPoint y: 164, endPoint x: 273, endPoint y: 165, distance: 16.2
click at [289, 164] on button "Create list" at bounding box center [271, 163] width 35 height 12
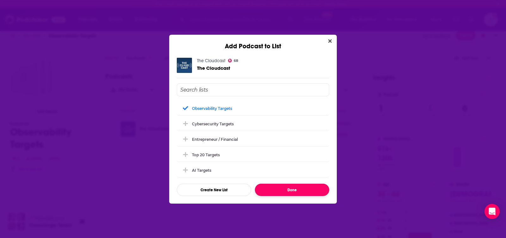
click at [313, 187] on button "Done" at bounding box center [292, 190] width 74 height 12
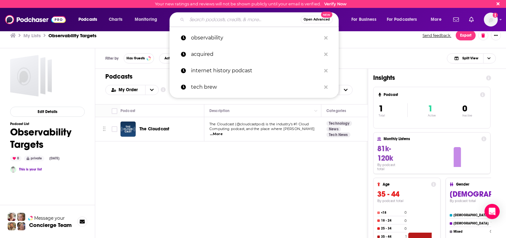
click at [205, 22] on input "Search podcasts, credits, & more..." at bounding box center [244, 20] width 114 height 10
click at [209, 39] on p "observability" at bounding box center [256, 38] width 130 height 16
type input "observability"
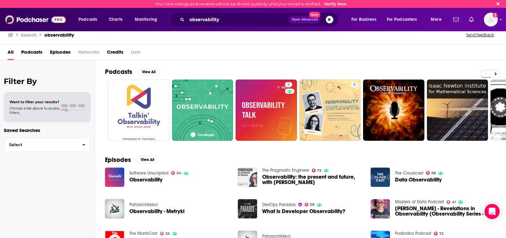
scroll to position [44, 0]
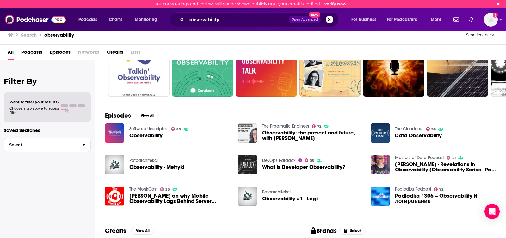
click at [150, 132] on link "Software Unscripted" at bounding box center [148, 129] width 39 height 5
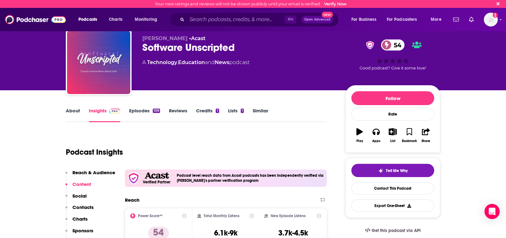
scroll to position [13, 0]
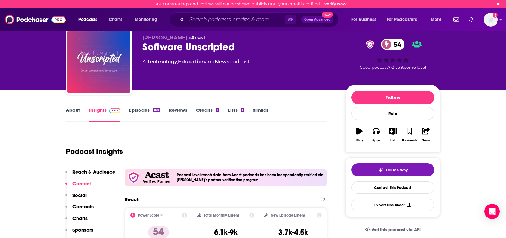
click at [73, 115] on link "About" at bounding box center [73, 114] width 14 height 15
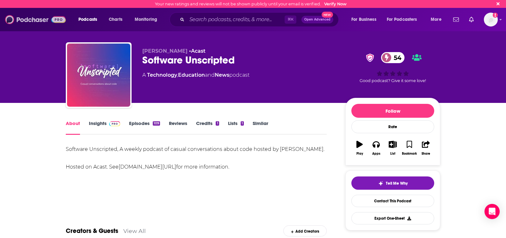
click at [33, 19] on img at bounding box center [35, 20] width 61 height 12
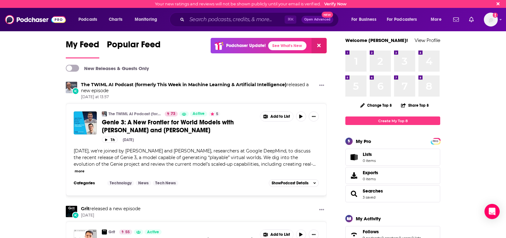
click at [319, 44] on icon at bounding box center [318, 45] width 3 height 5
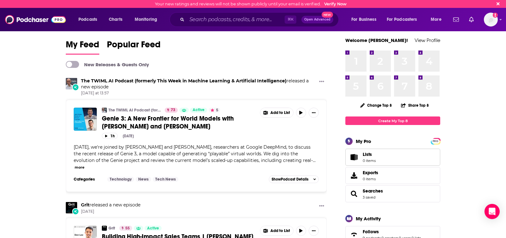
click at [374, 157] on span "Lists" at bounding box center [369, 155] width 13 height 6
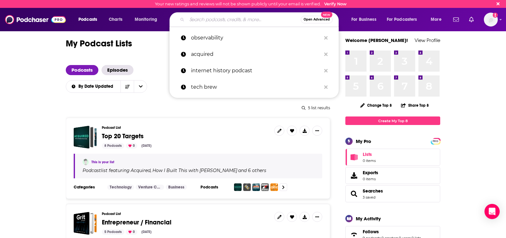
click at [210, 15] on input "Search podcasts, credits, & more..." at bounding box center [244, 20] width 114 height 10
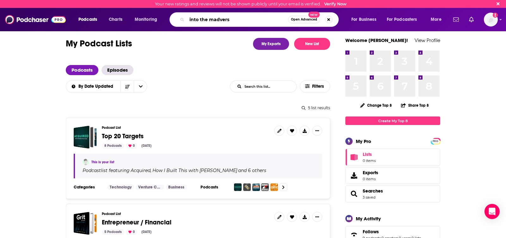
type input "into the madverse"
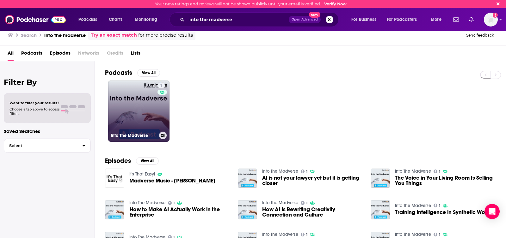
click at [128, 99] on link "1 Into The Madverse" at bounding box center [138, 111] width 61 height 61
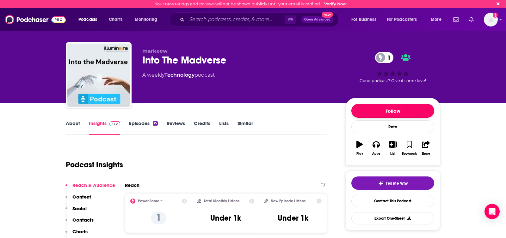
click at [385, 111] on button "Follow" at bounding box center [392, 111] width 83 height 14
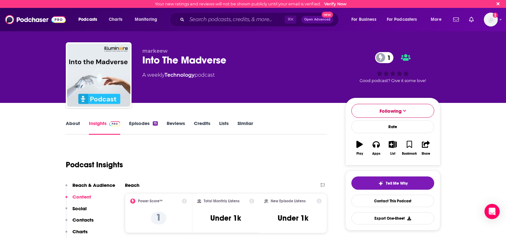
scroll to position [90, 0]
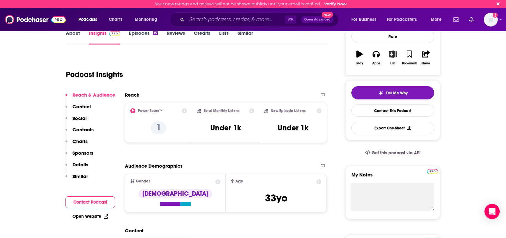
click at [389, 60] on button "List" at bounding box center [393, 57] width 16 height 23
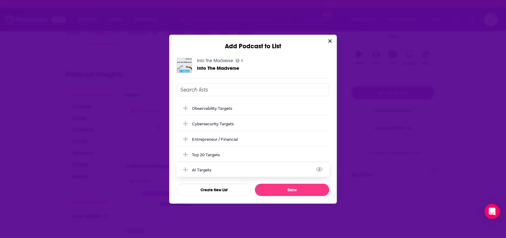
click at [222, 169] on div "AI Targets" at bounding box center [253, 170] width 152 height 14
click at [281, 191] on button "Done" at bounding box center [292, 190] width 74 height 12
